Goal: Transaction & Acquisition: Book appointment/travel/reservation

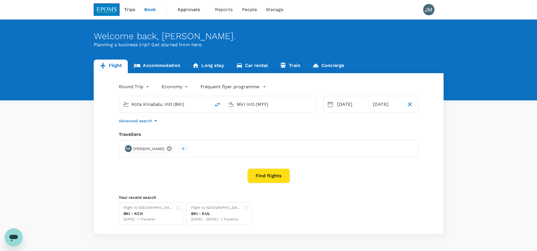
click at [172, 152] on icon at bounding box center [169, 149] width 6 height 6
click at [129, 149] on div at bounding box center [128, 148] width 9 height 9
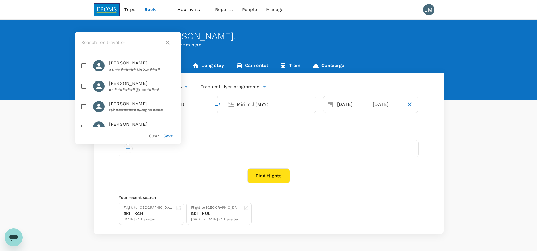
click at [134, 34] on div at bounding box center [128, 43] width 106 height 22
click at [125, 40] on input "text" at bounding box center [121, 42] width 81 height 9
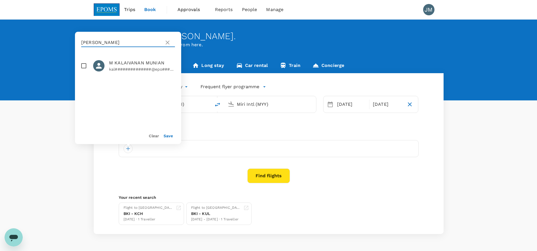
type input "[PERSON_NAME]"
click at [169, 43] on icon at bounding box center [167, 42] width 7 height 7
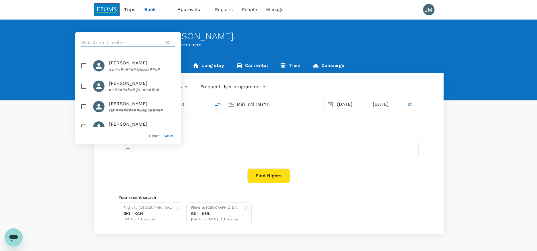
click at [124, 42] on input "text" at bounding box center [121, 42] width 81 height 9
click at [124, 43] on input "text" at bounding box center [121, 42] width 81 height 9
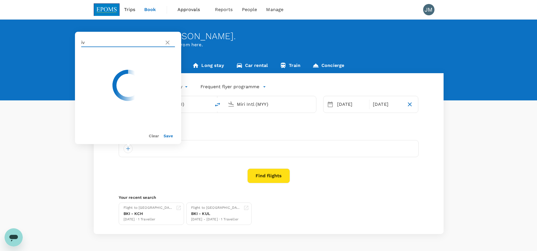
type input "i"
type input "f"
click at [168, 40] on icon at bounding box center [167, 42] width 7 height 7
click at [283, 43] on p "Planning a business trip? Get started from here." at bounding box center [269, 44] width 350 height 7
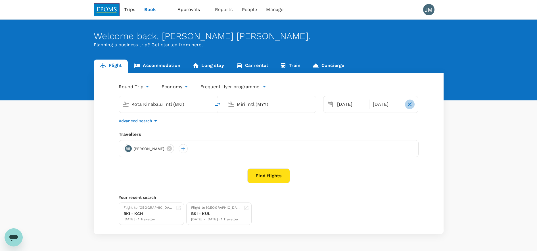
click at [410, 105] on icon "button" at bounding box center [410, 105] width 4 height 4
click at [358, 104] on div "[DATE]" at bounding box center [354, 104] width 38 height 11
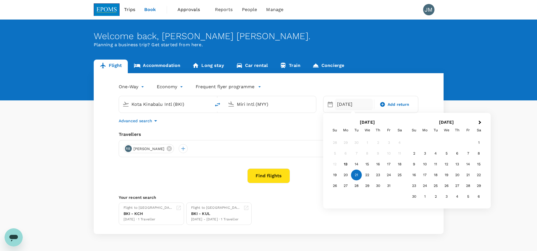
click at [358, 163] on div "14" at bounding box center [356, 164] width 11 height 11
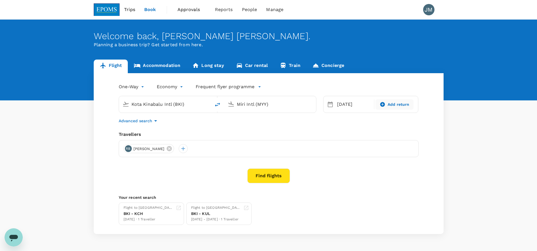
click at [410, 103] on div "Add return" at bounding box center [395, 105] width 34 height 6
type input "roundtrip"
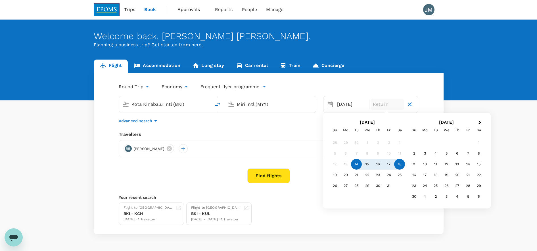
click at [396, 164] on div "18" at bounding box center [399, 164] width 11 height 11
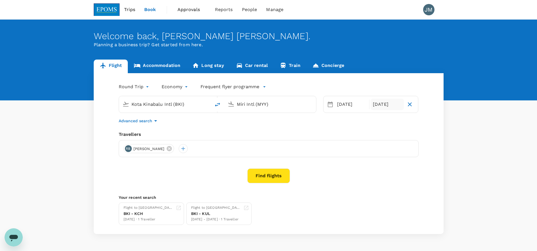
click at [274, 175] on button "Find flights" at bounding box center [268, 176] width 43 height 15
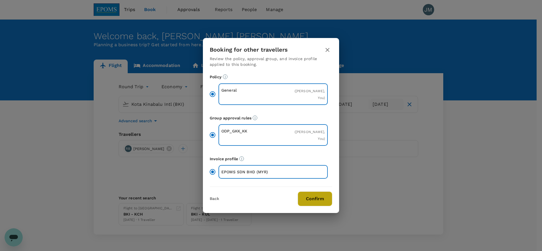
click at [307, 196] on button "Confirm" at bounding box center [315, 199] width 35 height 15
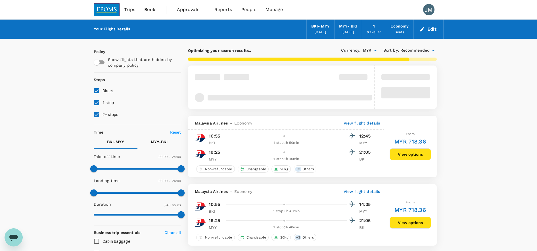
click at [97, 106] on input "1 stop" at bounding box center [97, 103] width 12 height 12
checkbox input "false"
click at [96, 117] on input "2+ stops" at bounding box center [97, 115] width 12 height 12
checkbox input "false"
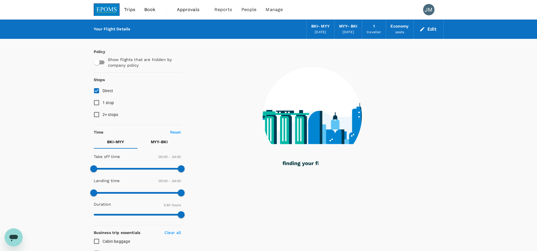
type input "625"
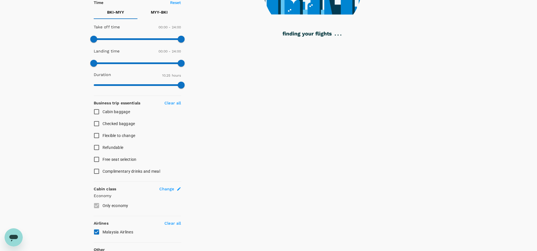
scroll to position [142, 0]
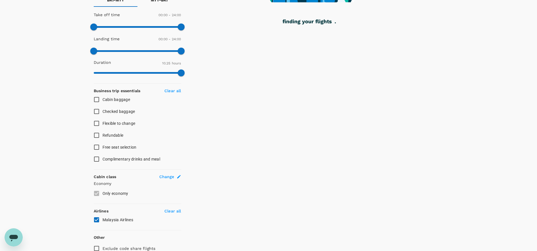
click at [121, 126] on span "Flexible to change" at bounding box center [119, 123] width 33 height 5
click at [103, 126] on input "Flexible to change" at bounding box center [97, 124] width 12 height 12
checkbox input "true"
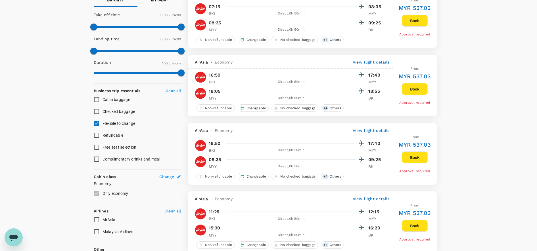
scroll to position [169, 0]
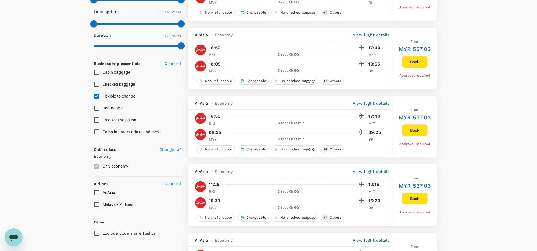
click at [113, 191] on span "AirAsia" at bounding box center [109, 193] width 13 height 5
click at [103, 191] on input "AirAsia" at bounding box center [97, 193] width 12 height 12
checkbox input "true"
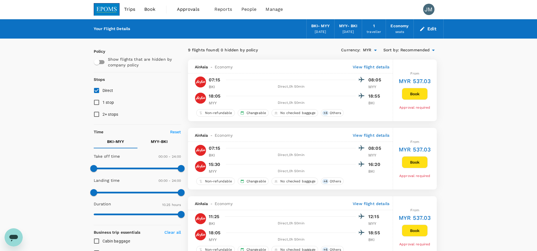
scroll to position [0, 0]
